Goal: Task Accomplishment & Management: Complete application form

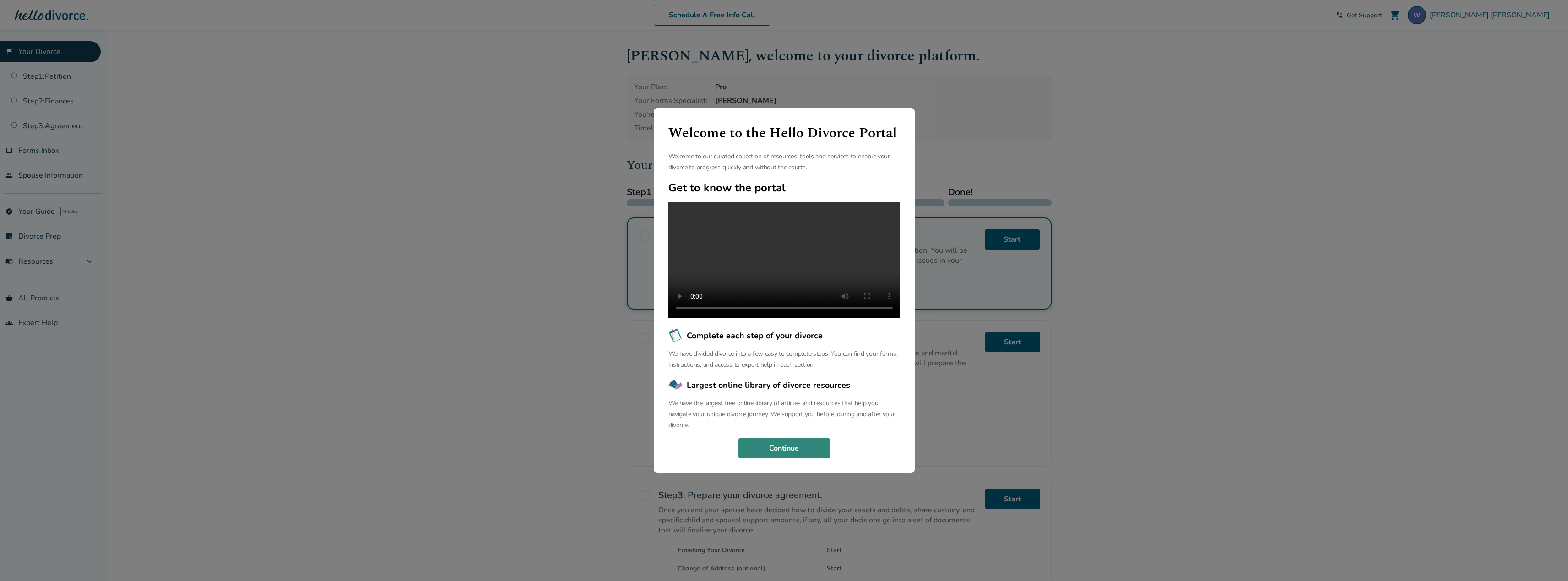
click at [771, 458] on button "Continue" at bounding box center [784, 448] width 91 height 20
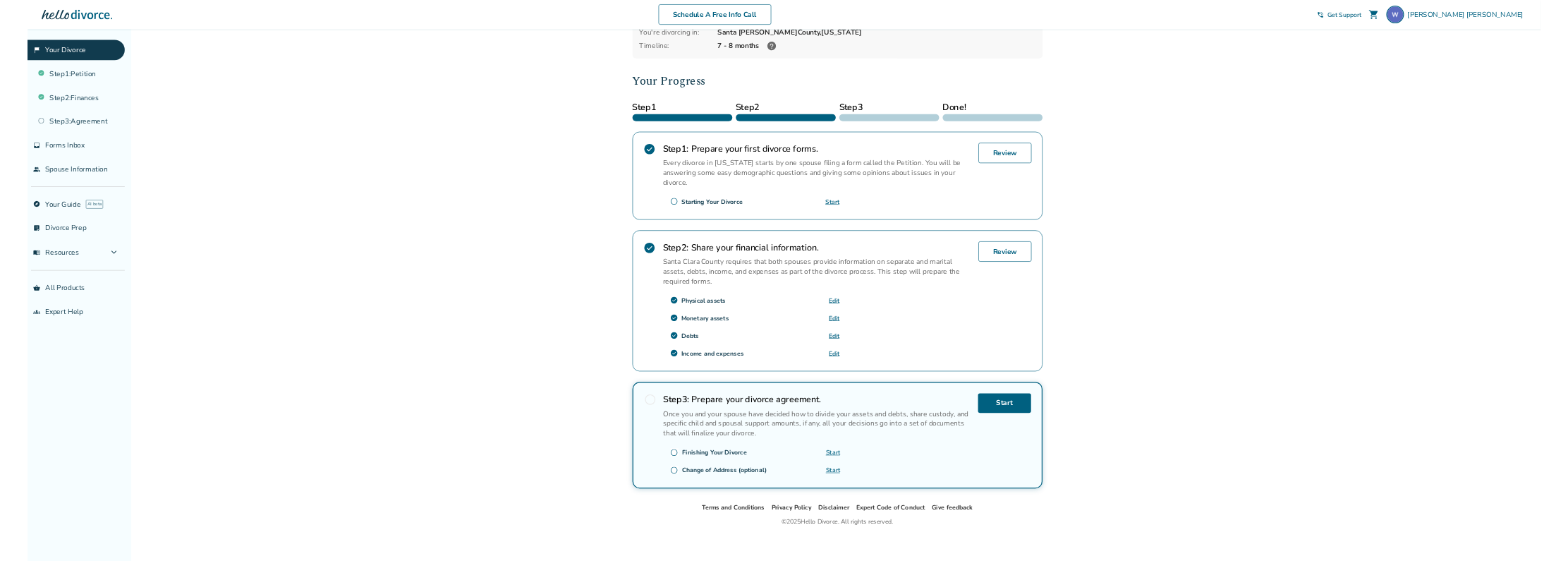
scroll to position [130, 0]
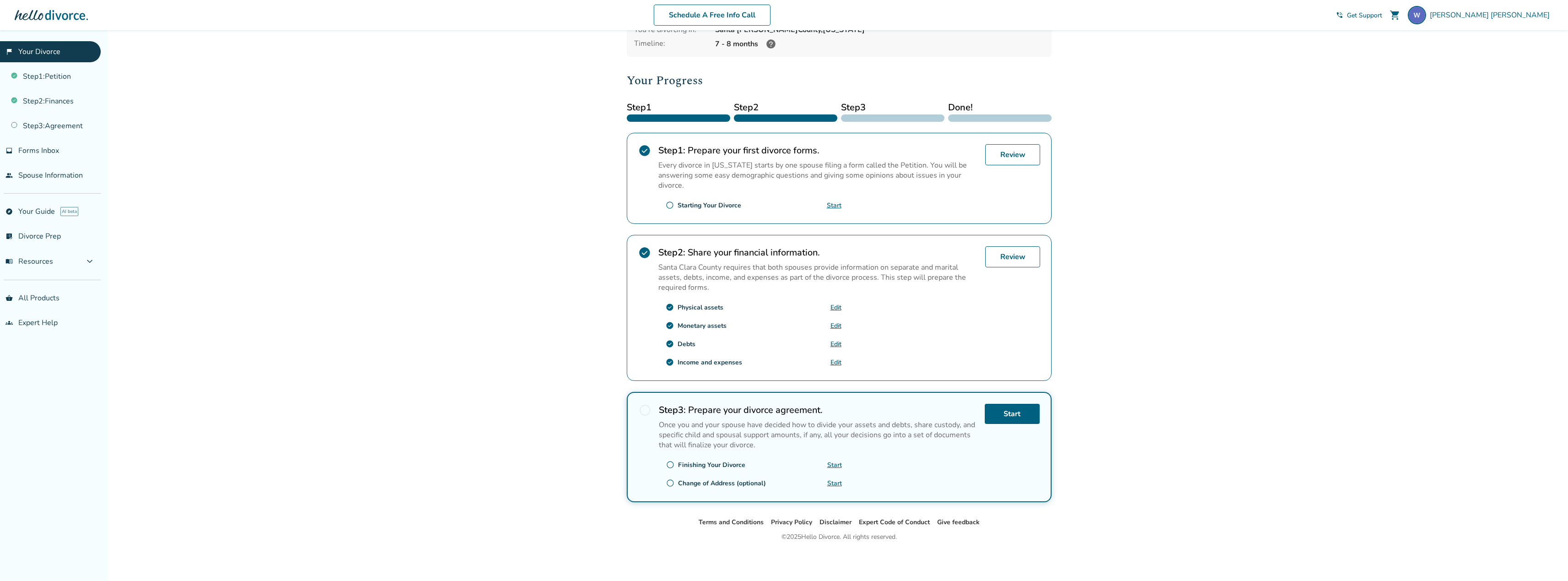
click at [835, 308] on link "Edit" at bounding box center [836, 308] width 11 height 9
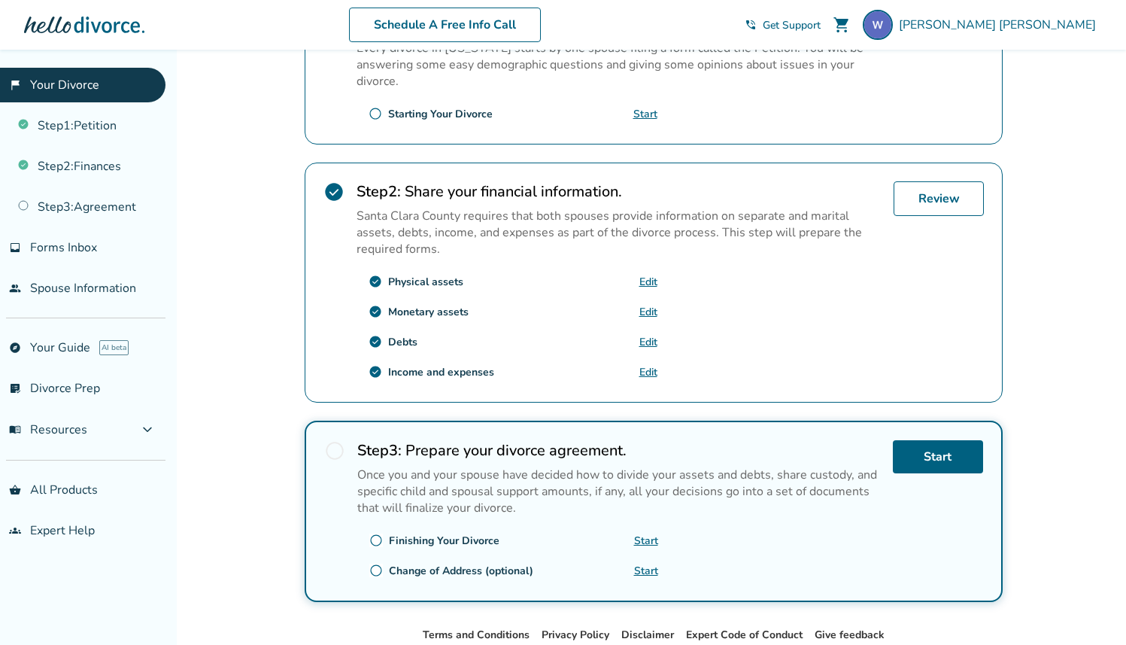
scroll to position [444, 0]
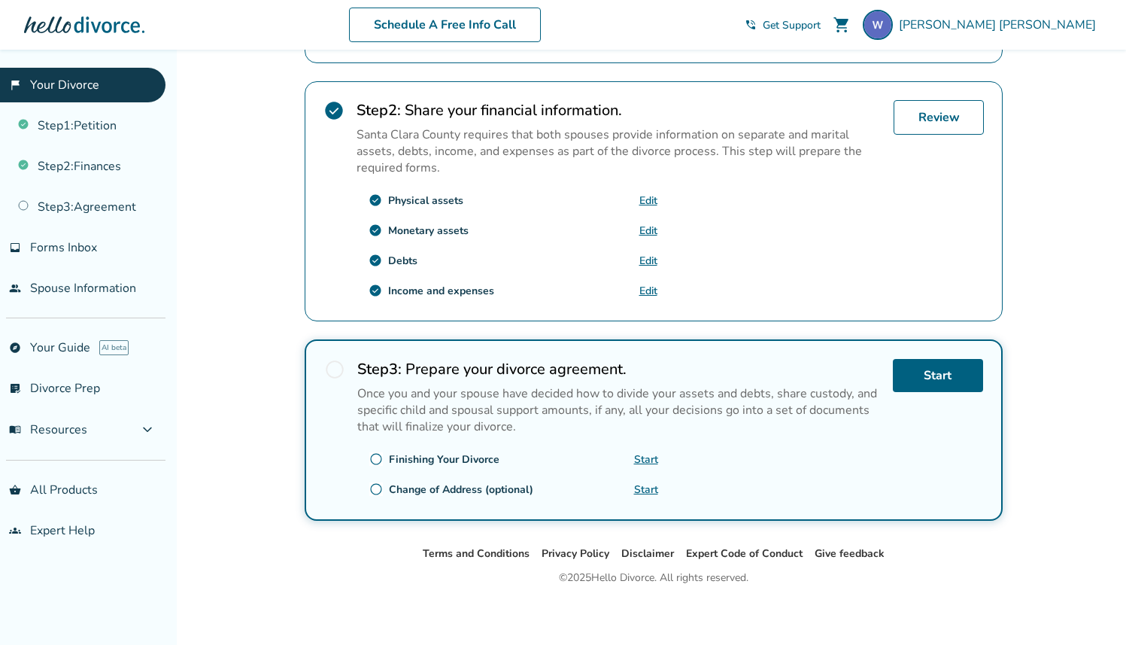
click at [648, 224] on link "Edit" at bounding box center [648, 230] width 18 height 14
click at [275, 257] on div "Added to cart Santhosh Chaitanya , welcome to your divorce platform. Your Plan:…" at bounding box center [563, 128] width 1126 height 1044
click at [476, 254] on div "check_circle Debts Edit" at bounding box center [507, 260] width 301 height 24
click at [651, 256] on link "Edit" at bounding box center [648, 260] width 18 height 14
click at [437, 288] on div "Income and expenses" at bounding box center [441, 291] width 106 height 14
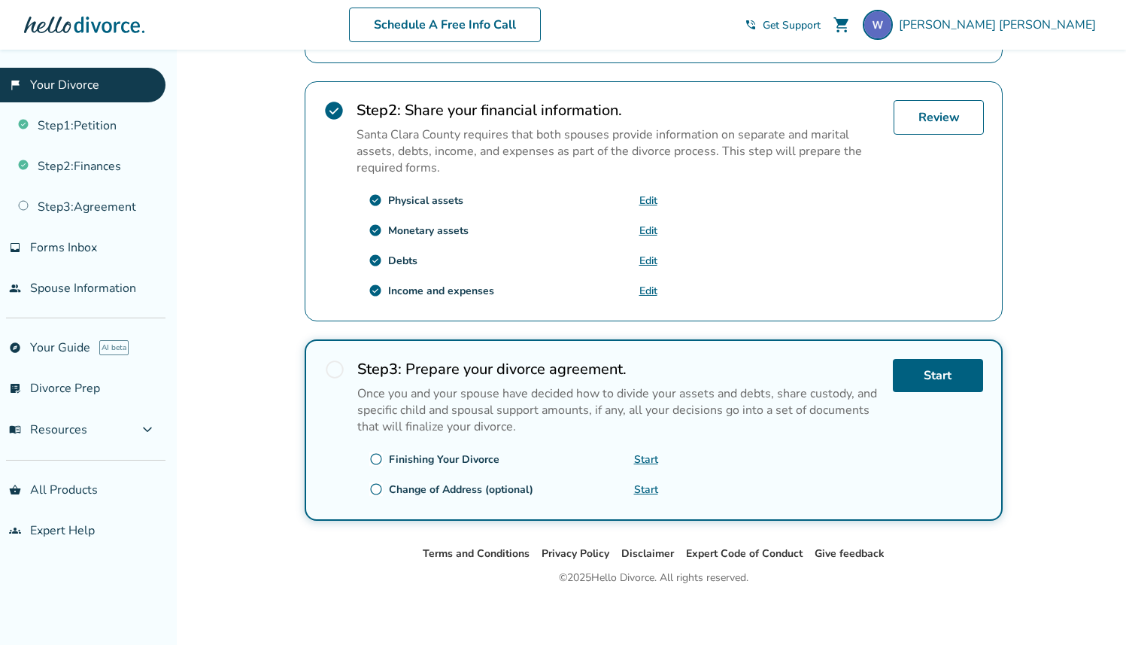
click at [645, 284] on link "Edit" at bounding box center [648, 291] width 18 height 14
